Goal: Task Accomplishment & Management: Complete application form

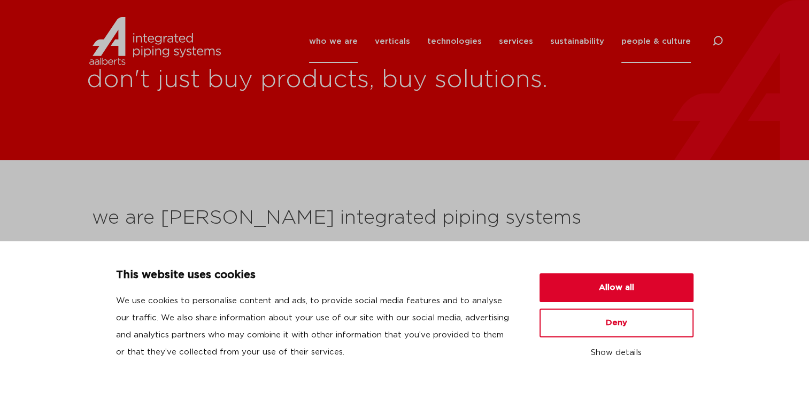
click at [637, 38] on link "people & culture" at bounding box center [655, 41] width 69 height 43
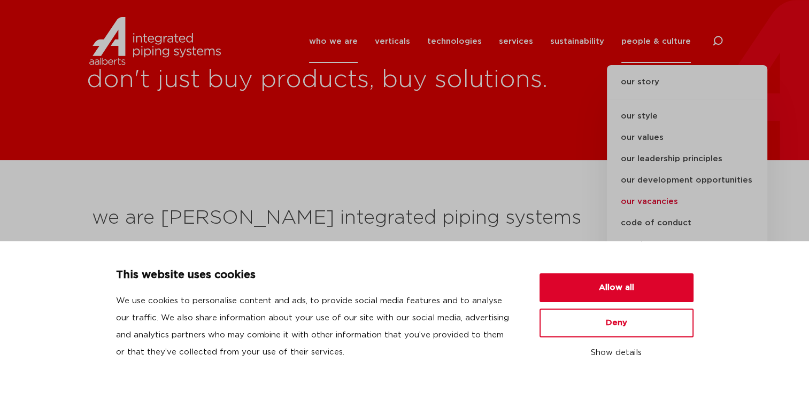
click at [650, 201] on link "our vacancies" at bounding box center [687, 201] width 160 height 21
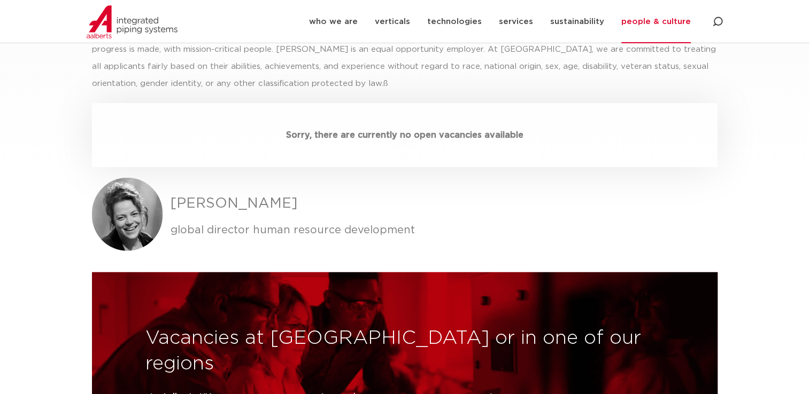
scroll to position [3100, 0]
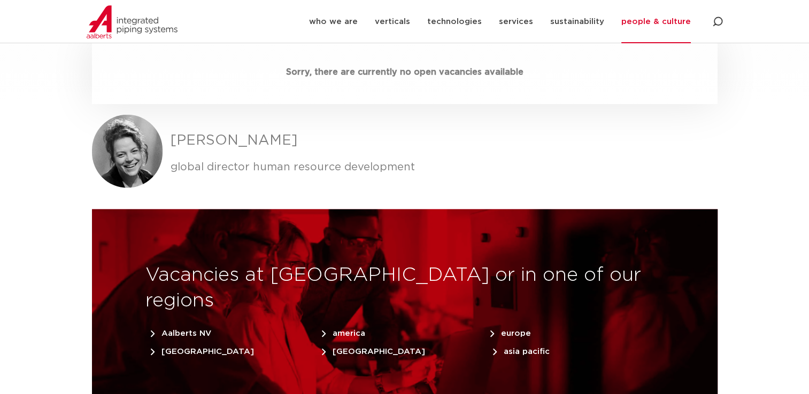
click at [348, 330] on span "america" at bounding box center [343, 334] width 43 height 8
